Goal: Task Accomplishment & Management: Manage account settings

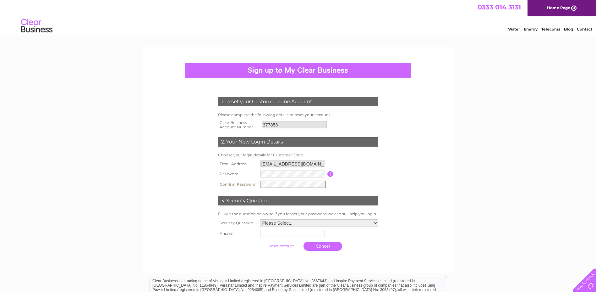
click at [301, 221] on select "Please Select.. In what town or city was your first job? In what town or city d…" at bounding box center [319, 223] width 118 height 8
select select "1"
click at [260, 219] on select "Please Select.. In what town or city was your first job? In what town or city d…" at bounding box center [319, 222] width 119 height 8
click at [306, 233] on input "text" at bounding box center [292, 233] width 65 height 7
type input "CARDIFF"
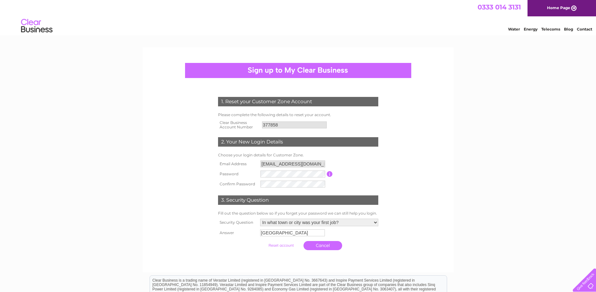
click at [282, 245] on input "submit" at bounding box center [281, 245] width 39 height 9
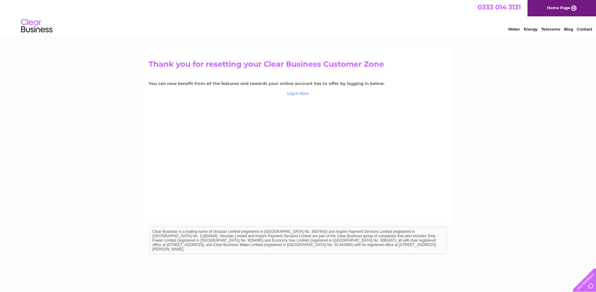
click at [306, 94] on link "Log in Now" at bounding box center [298, 93] width 22 height 5
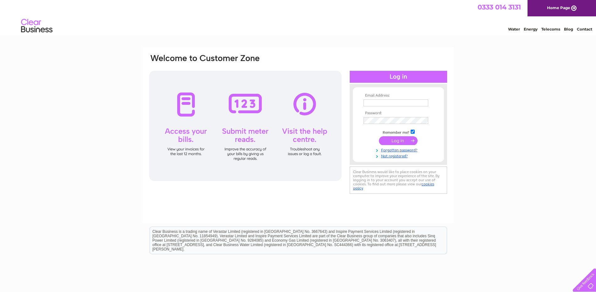
type input "accounts@cathedral-school.co.uk"
click at [388, 140] on input "submit" at bounding box center [398, 140] width 39 height 9
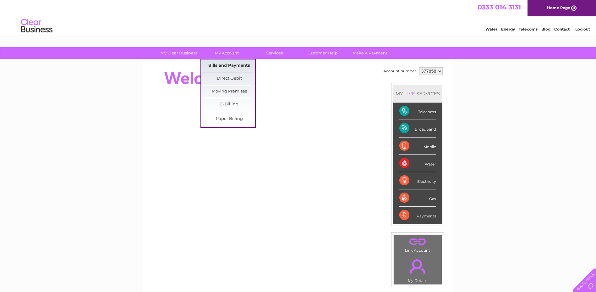
click at [209, 64] on link "Bills and Payments" at bounding box center [229, 65] width 52 height 13
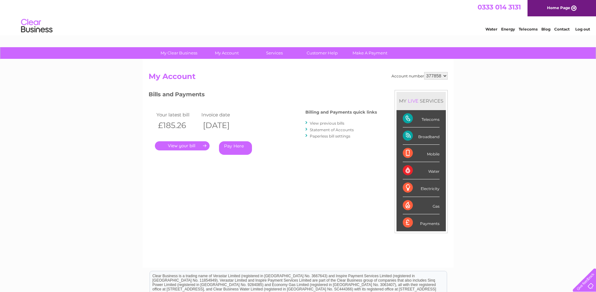
click at [180, 145] on link "." at bounding box center [182, 145] width 55 height 9
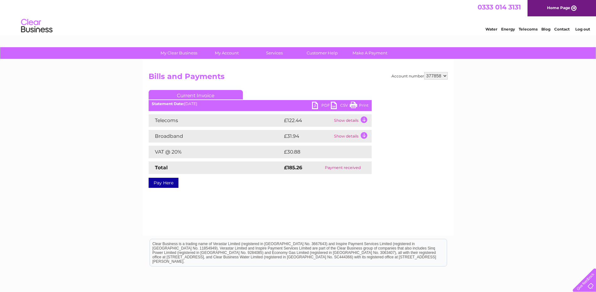
click at [364, 105] on link "Print" at bounding box center [359, 106] width 19 height 9
click at [321, 106] on link "PDF" at bounding box center [321, 106] width 19 height 9
click at [582, 30] on link "Log out" at bounding box center [583, 29] width 15 height 5
